Goal: Task Accomplishment & Management: Manage account settings

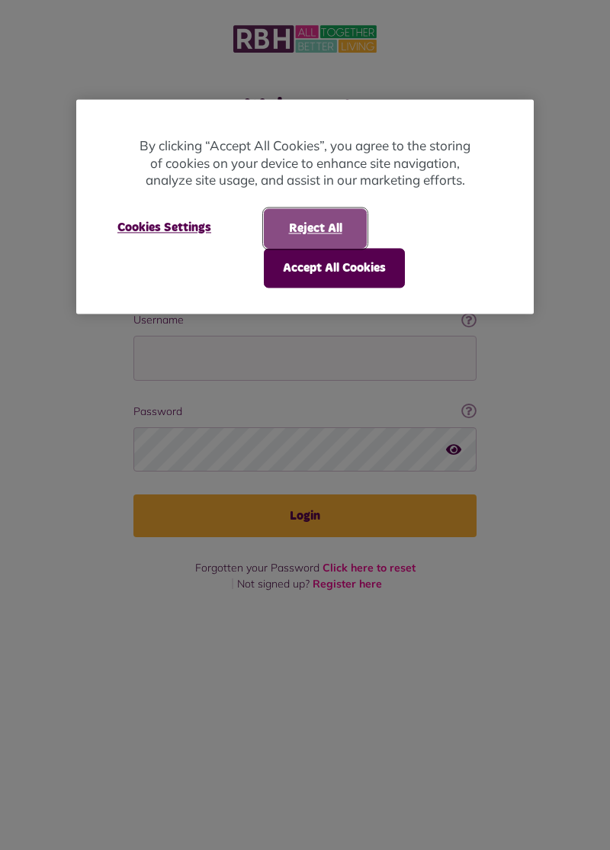
click at [327, 224] on button "Reject All" at bounding box center [315, 228] width 103 height 40
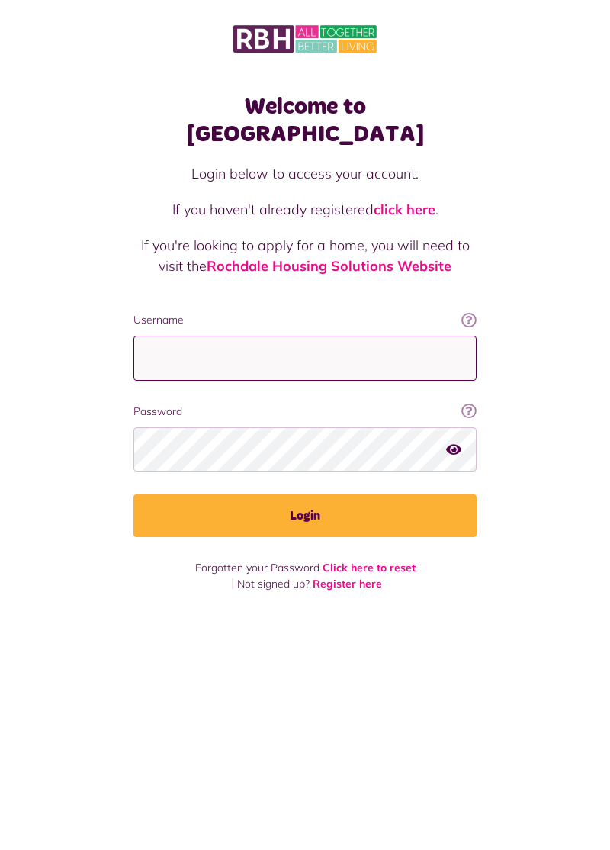
click at [179, 336] on input "Username" at bounding box center [305, 358] width 343 height 45
type input "**********"
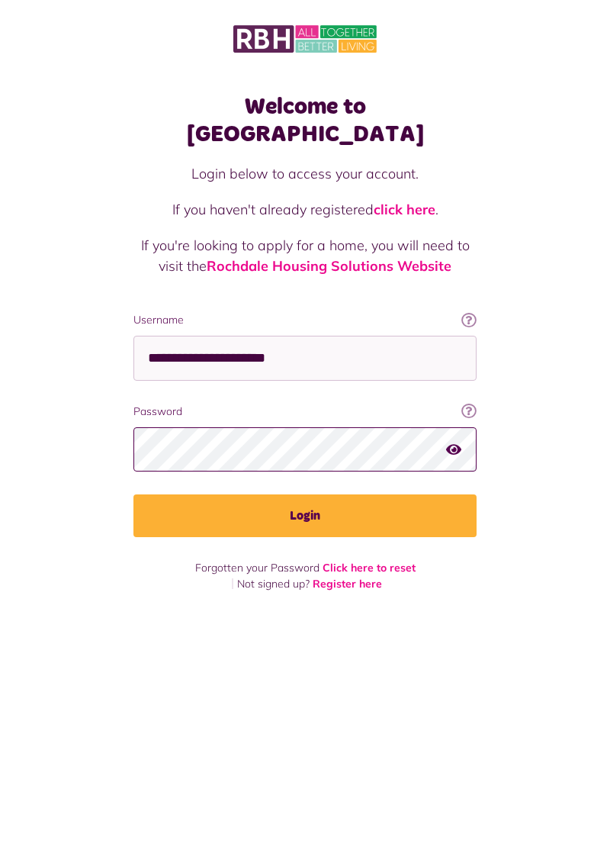
click at [134, 494] on button "Login" at bounding box center [305, 515] width 343 height 43
click at [291, 494] on button "Login" at bounding box center [305, 515] width 343 height 43
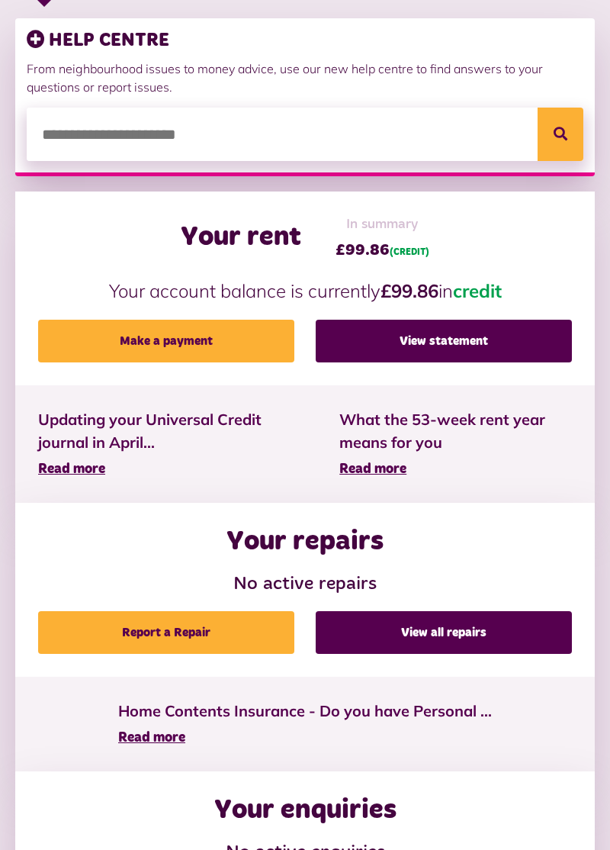
scroll to position [345, 0]
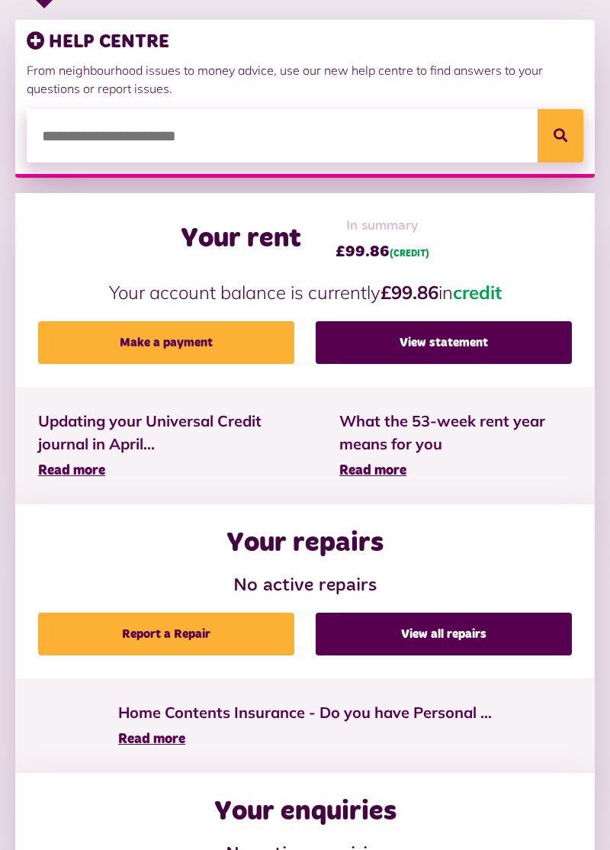
click at [433, 345] on link "View statement" at bounding box center [444, 342] width 256 height 43
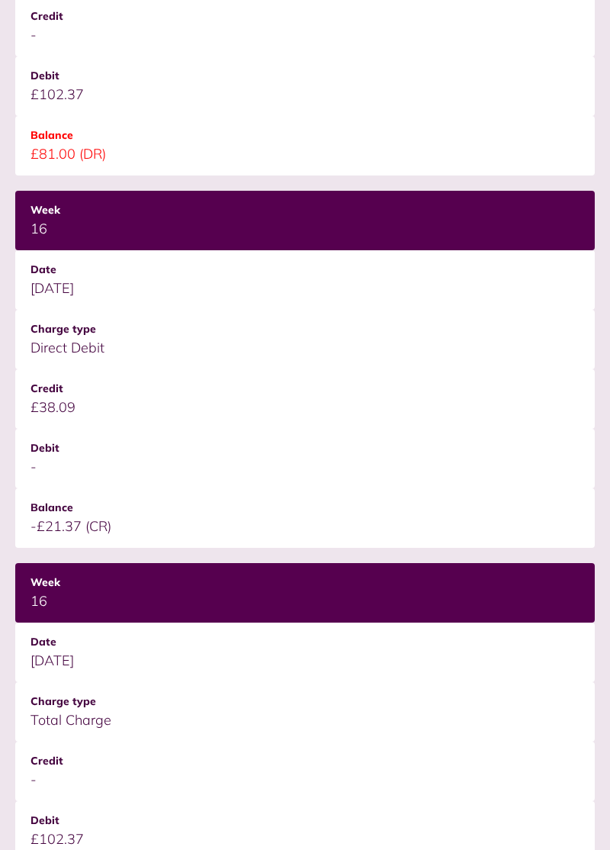
scroll to position [1788, 0]
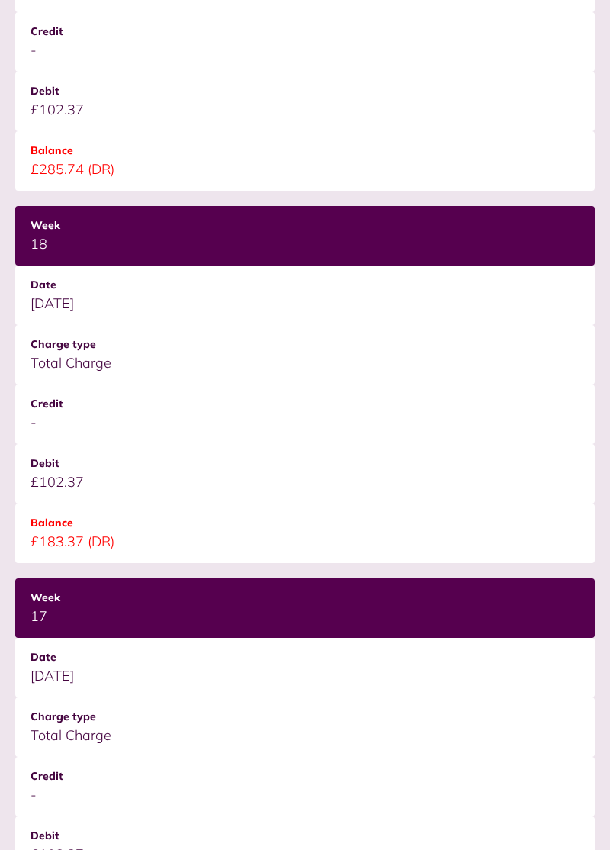
click at [510, 685] on td "[DATE]" at bounding box center [305, 668] width 580 height 60
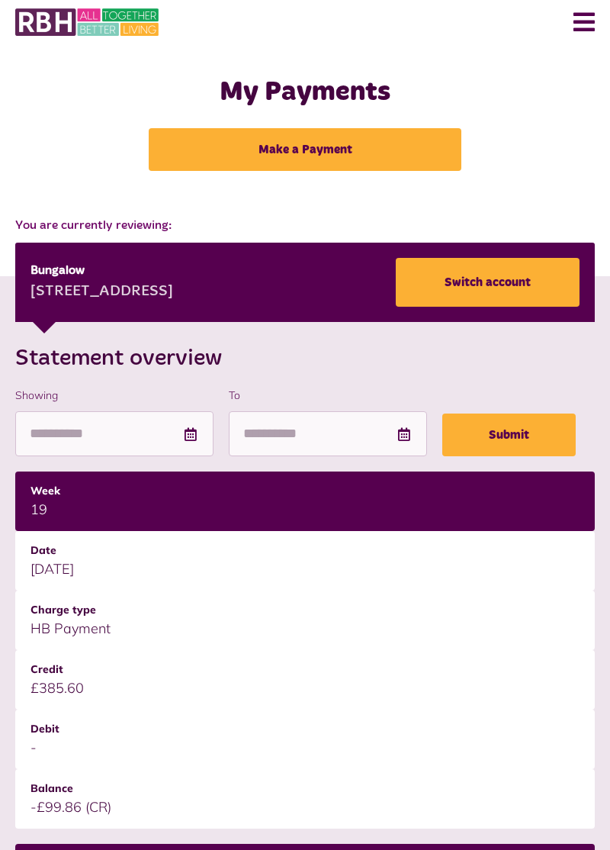
scroll to position [0, 0]
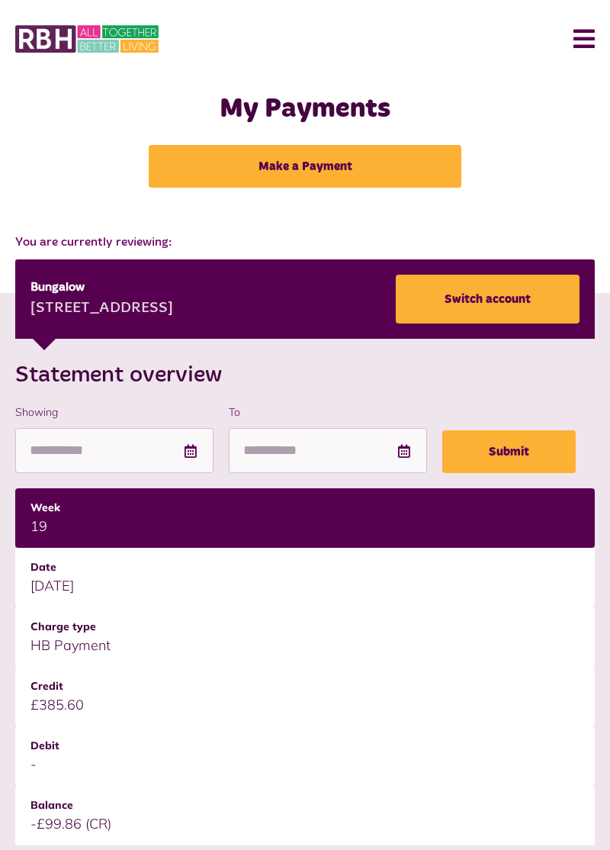
click at [220, 529] on td "19" at bounding box center [305, 518] width 580 height 60
click at [592, 40] on button "Menu" at bounding box center [578, 38] width 33 height 47
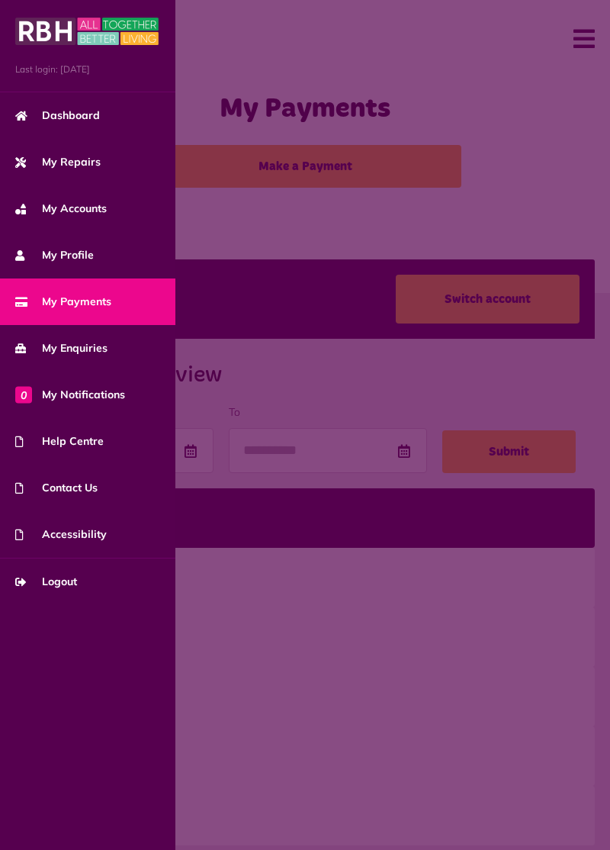
click at [101, 214] on span "My Accounts" at bounding box center [61, 209] width 92 height 16
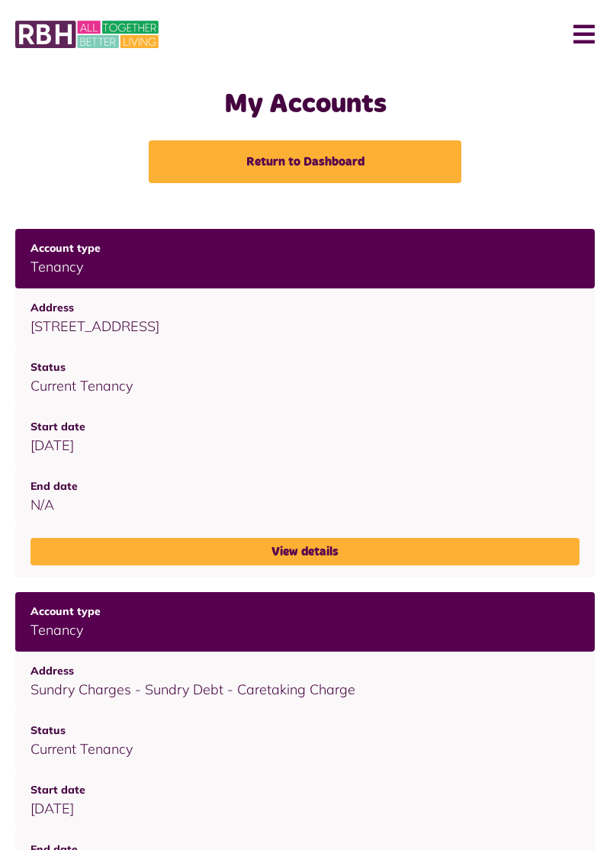
scroll to position [38, 0]
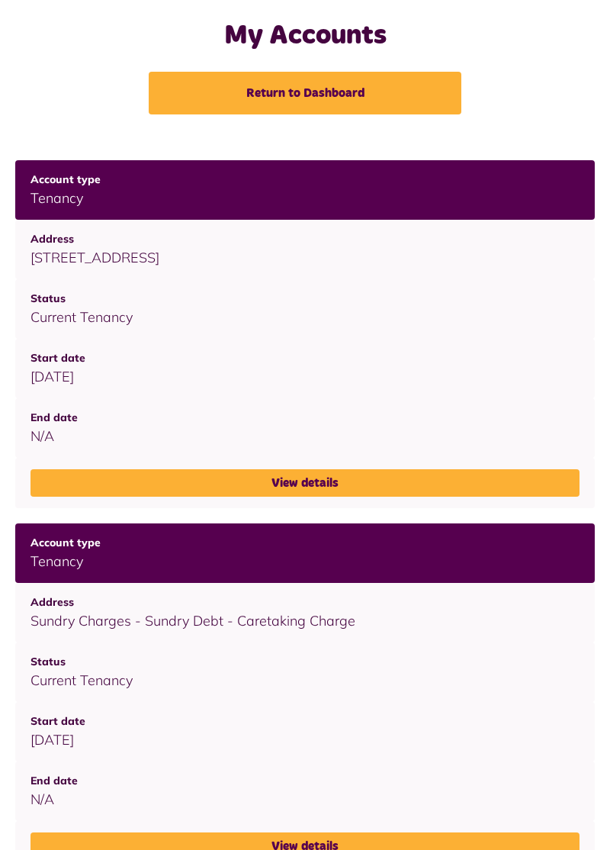
scroll to position [98, 0]
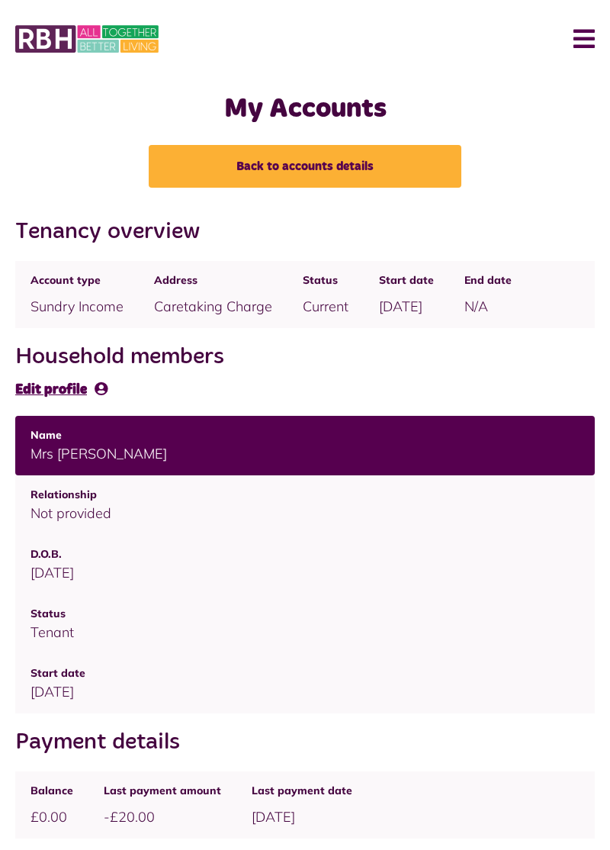
click at [280, 169] on link "Back to accounts details" at bounding box center [305, 166] width 313 height 43
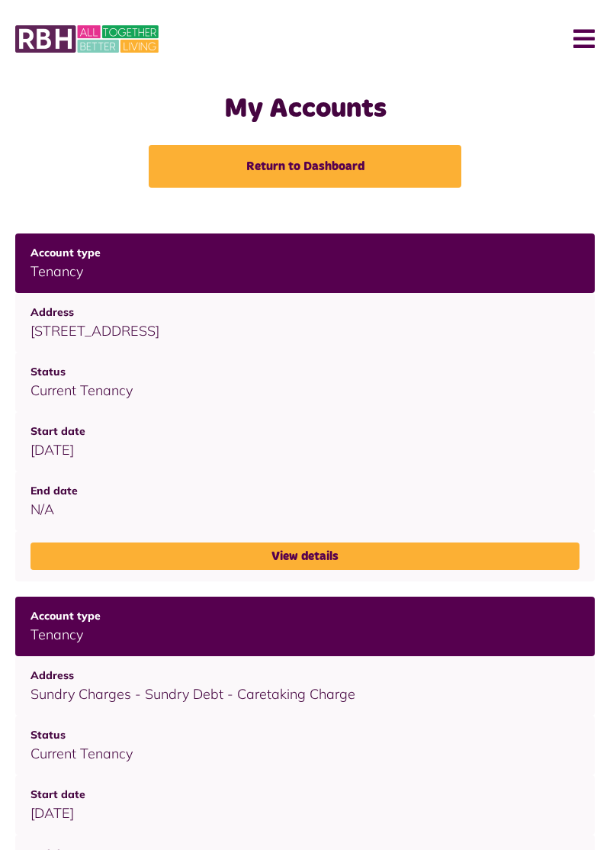
click at [303, 169] on link "Return to Dashboard" at bounding box center [305, 166] width 313 height 43
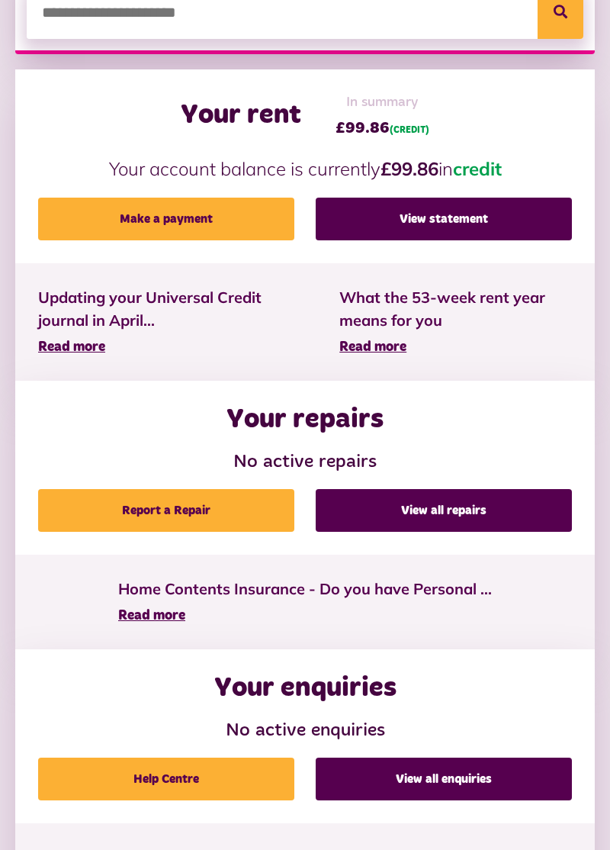
scroll to position [480, 0]
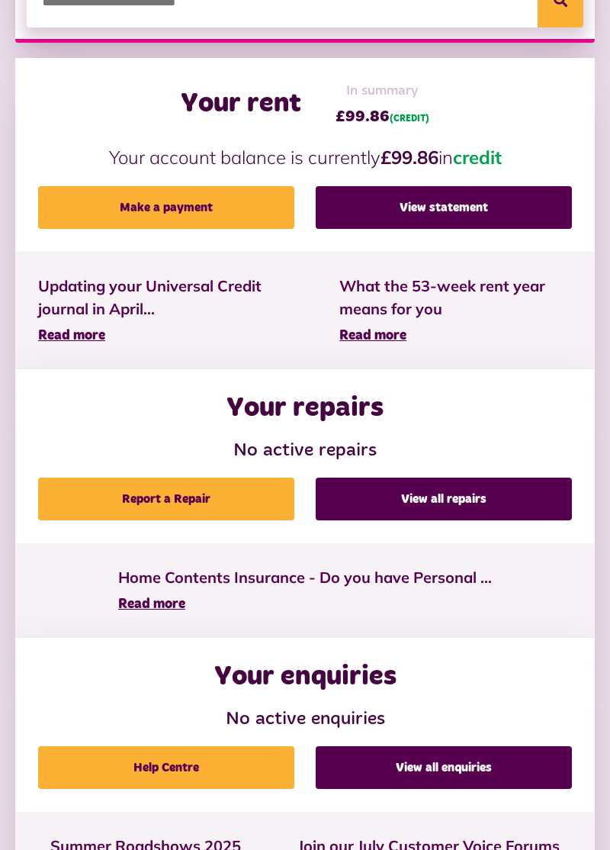
click at [183, 504] on link "Report a Repair" at bounding box center [166, 499] width 256 height 43
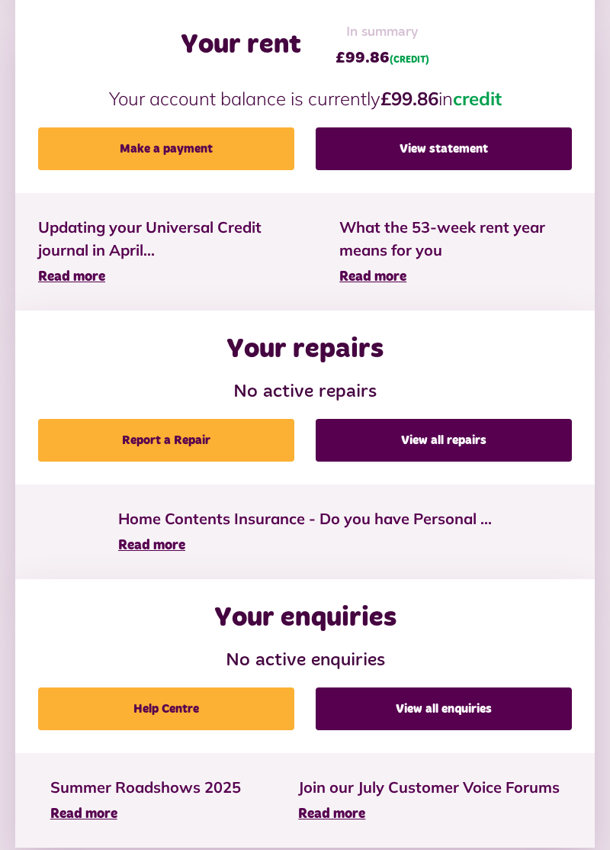
scroll to position [539, 0]
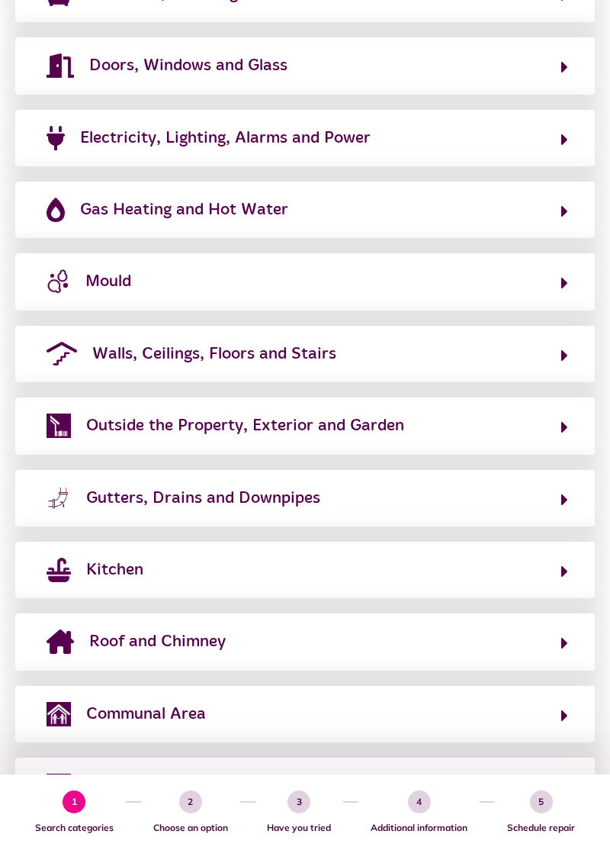
scroll to position [374, 0]
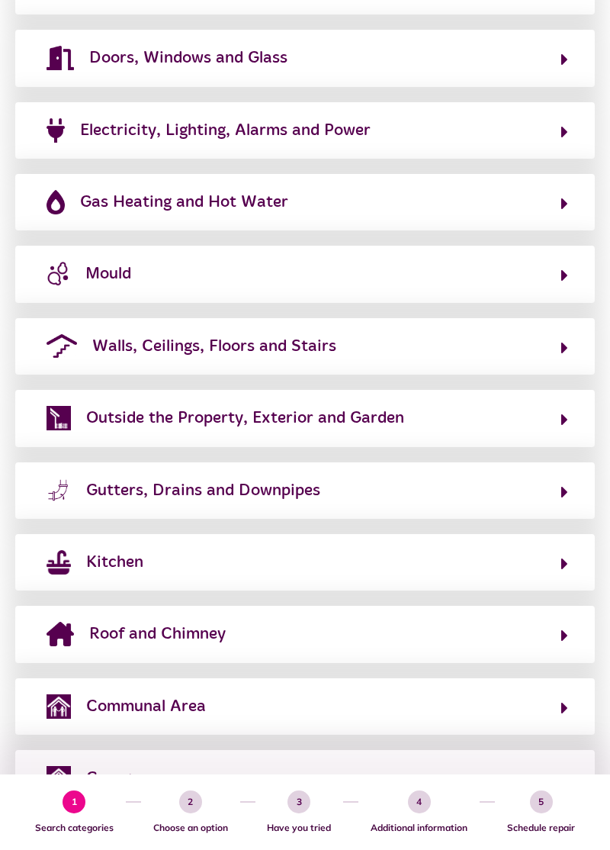
click at [562, 706] on icon "button" at bounding box center [565, 708] width 7 height 18
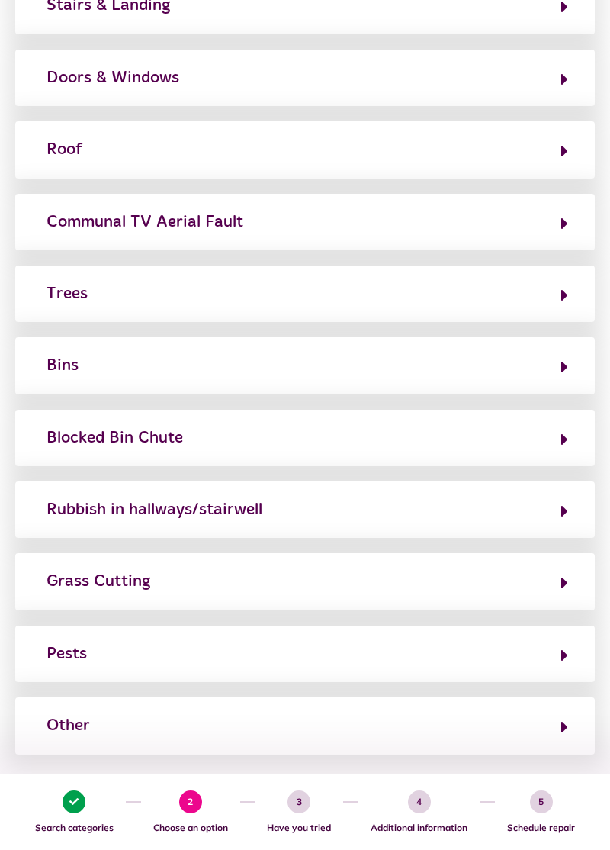
scroll to position [568, 0]
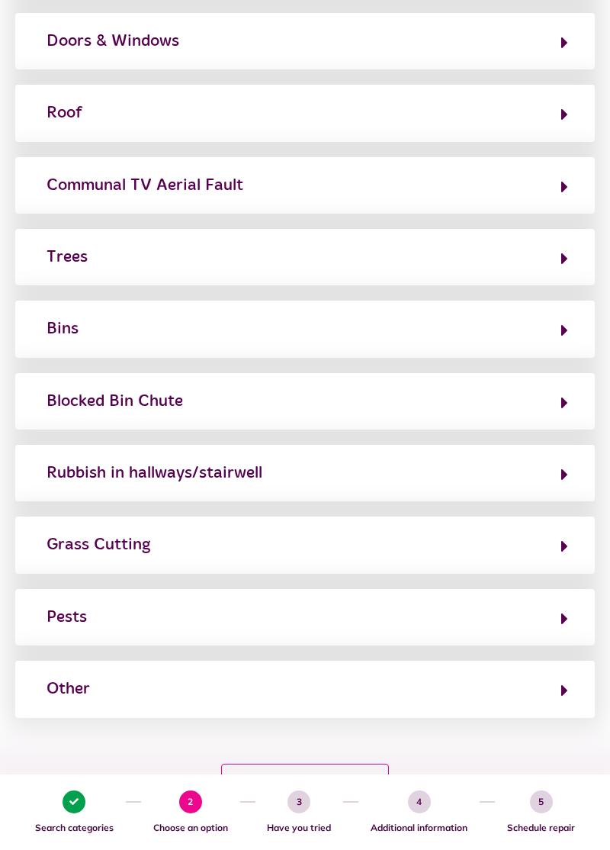
click at [560, 253] on button "Trees" at bounding box center [305, 257] width 526 height 26
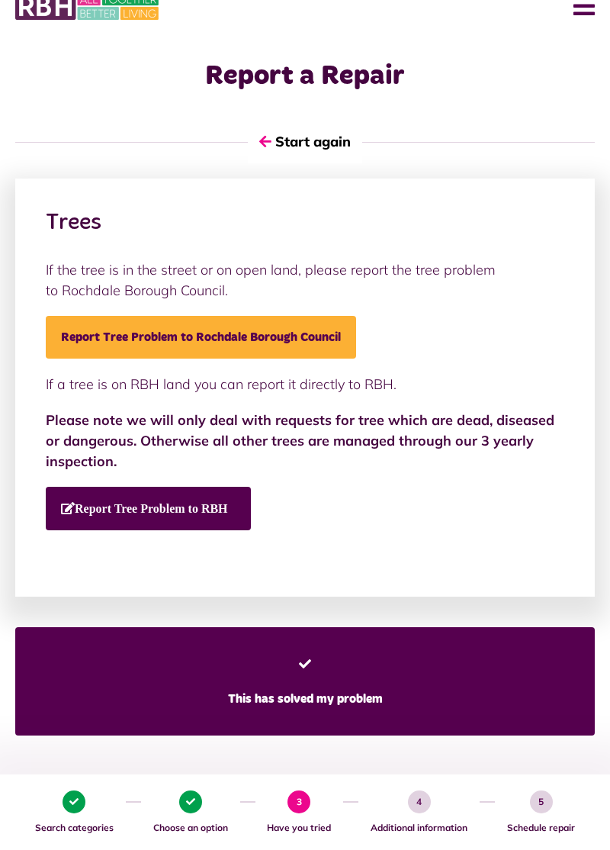
scroll to position [0, 0]
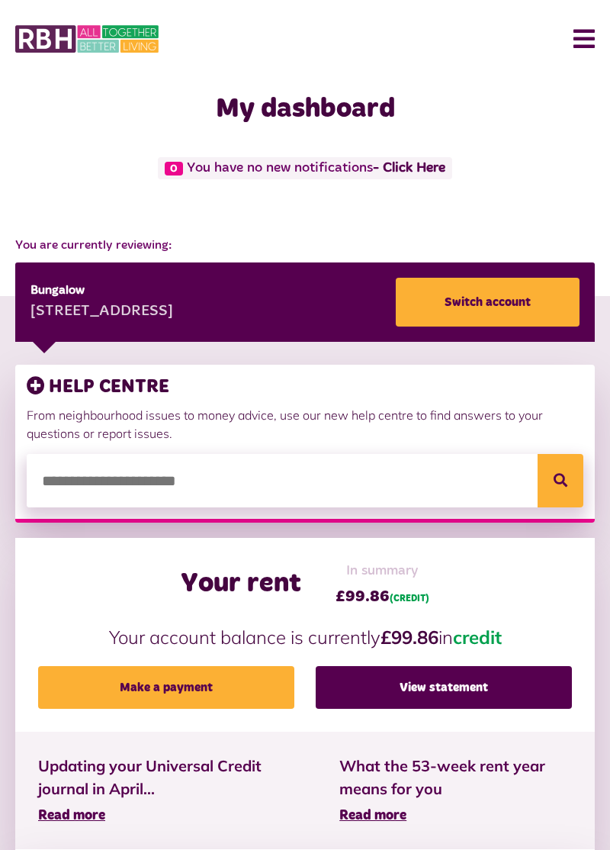
scroll to position [539, 0]
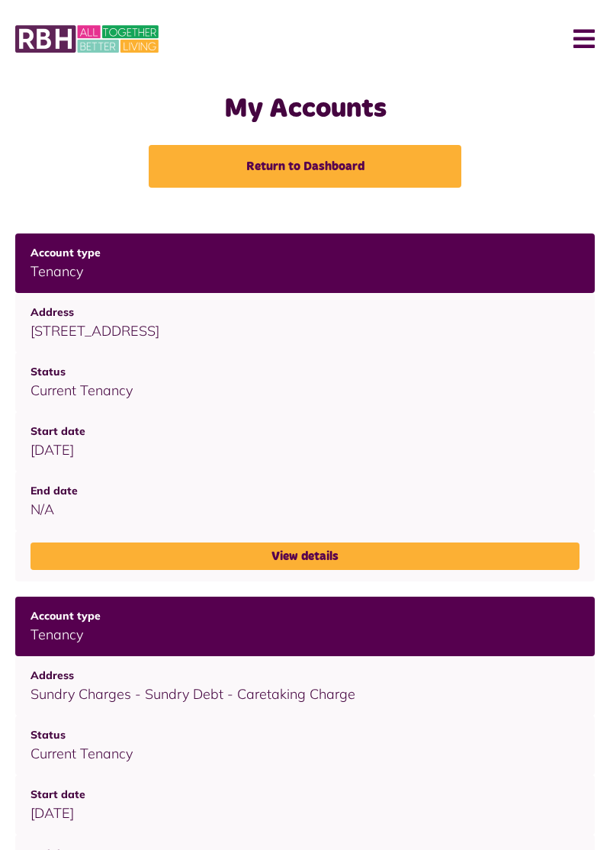
scroll to position [98, 0]
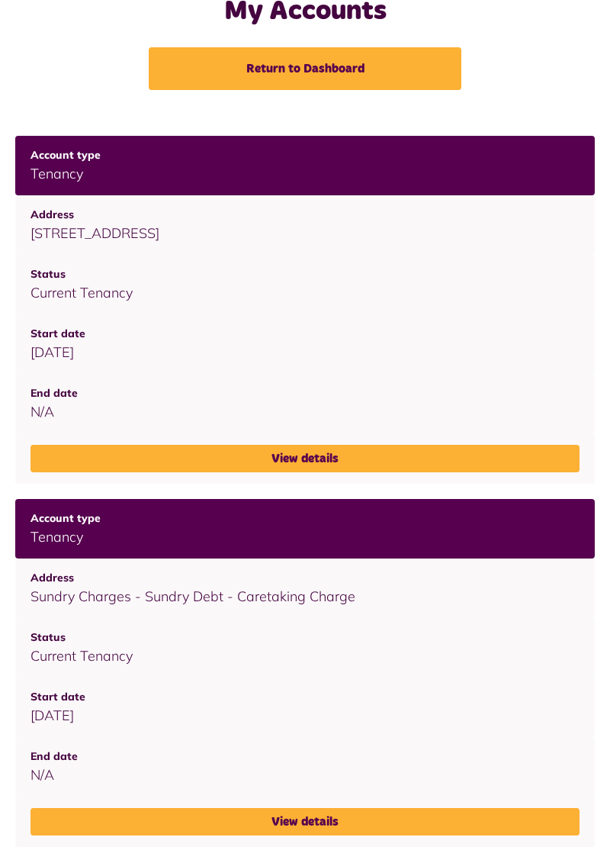
click at [356, 67] on link "Return to Dashboard" at bounding box center [305, 68] width 313 height 43
